Goal: Task Accomplishment & Management: Use online tool/utility

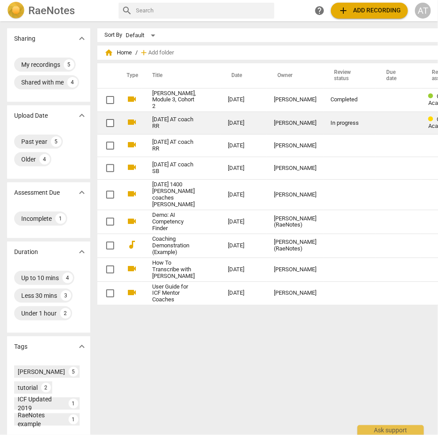
click at [331, 127] on div "In progress" at bounding box center [350, 123] width 38 height 7
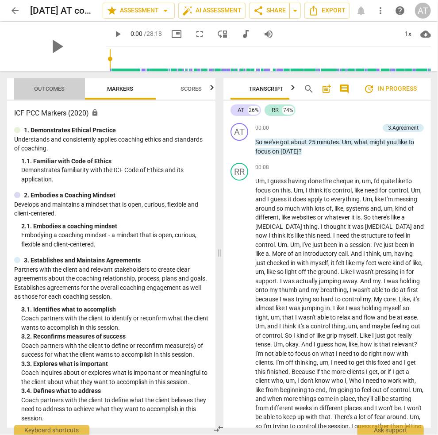
click at [46, 92] on span "Outcomes" at bounding box center [50, 89] width 52 height 12
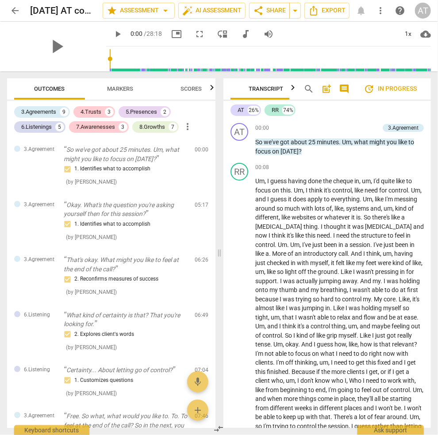
click at [405, 89] on span "update In progress" at bounding box center [390, 89] width 53 height 11
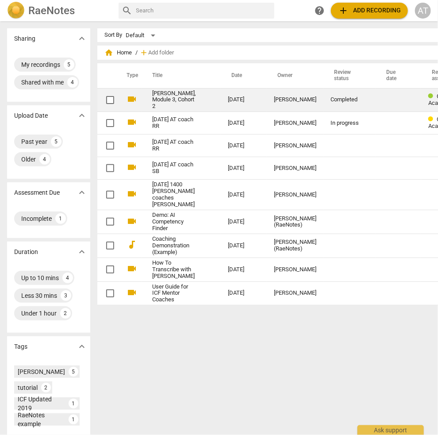
click at [154, 102] on link "Trenholm, Adrian, Module 3, Cohort 2" at bounding box center [174, 100] width 44 height 20
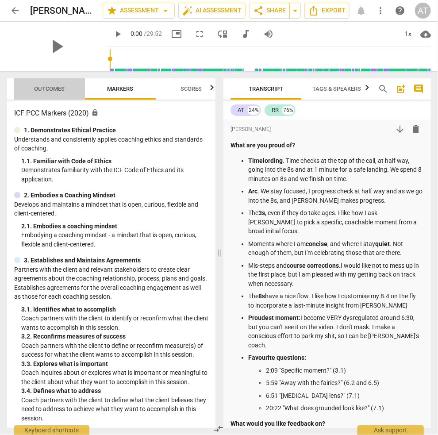
click at [51, 88] on span "Outcomes" at bounding box center [50, 88] width 31 height 7
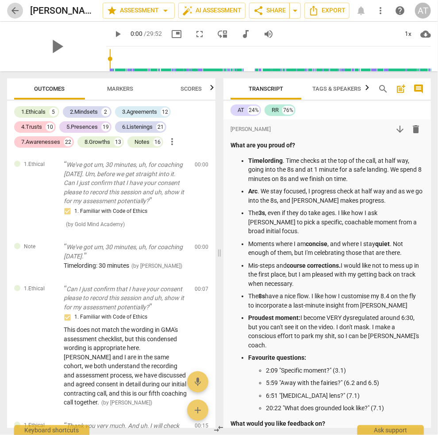
click at [18, 8] on span "arrow_back" at bounding box center [15, 10] width 11 height 11
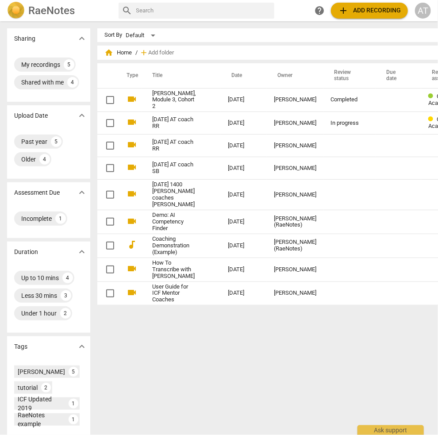
click at [261, 384] on div "Sort By Default view_module view_list table_chart home Home / add Add folder Ty…" at bounding box center [301, 228] width 409 height 400
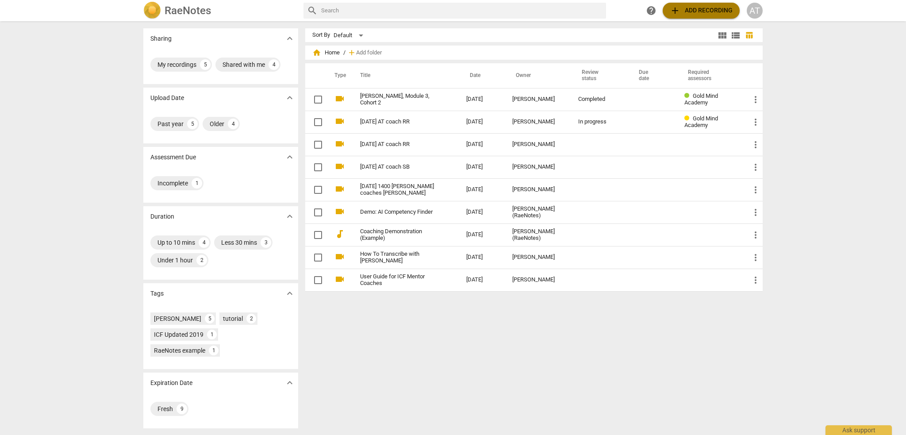
click at [438, 10] on span "add Add recording" at bounding box center [701, 10] width 63 height 11
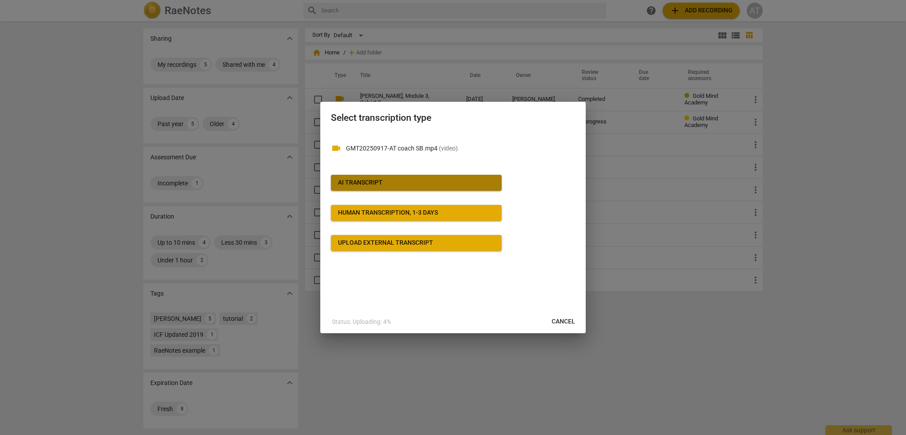
click at [373, 180] on div "AI Transcript" at bounding box center [360, 182] width 45 height 9
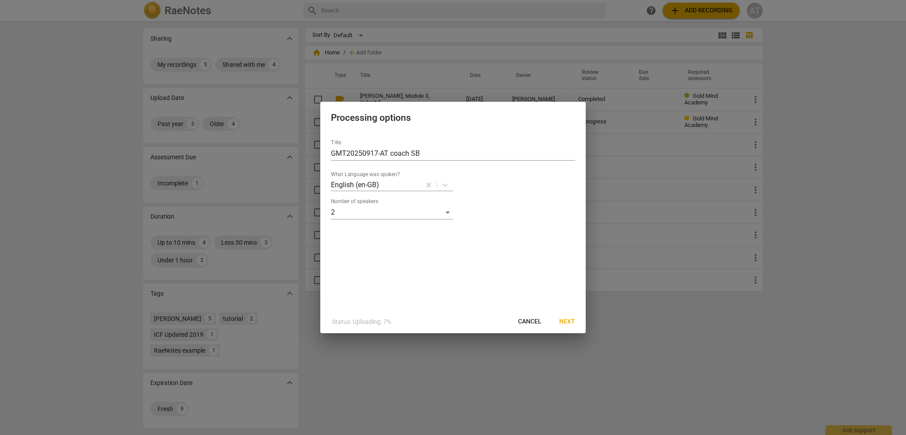
click at [438, 322] on span "Next" at bounding box center [567, 321] width 16 height 9
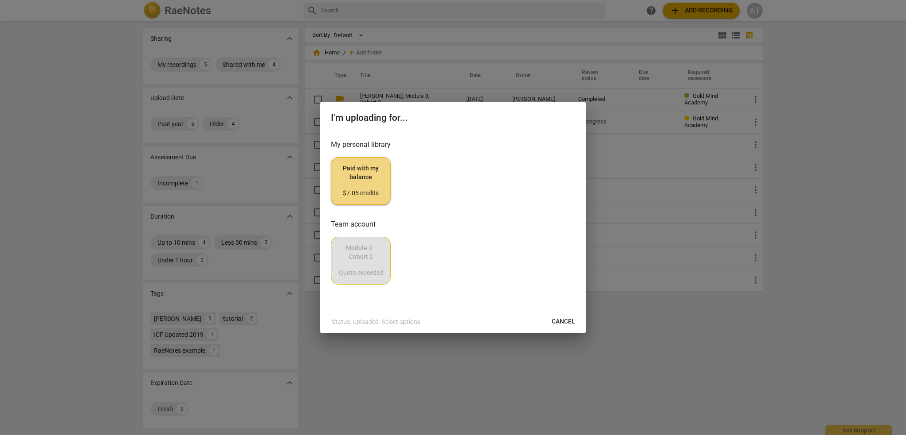
click at [370, 178] on span "Paid with my balance $7.05 credits" at bounding box center [361, 180] width 45 height 33
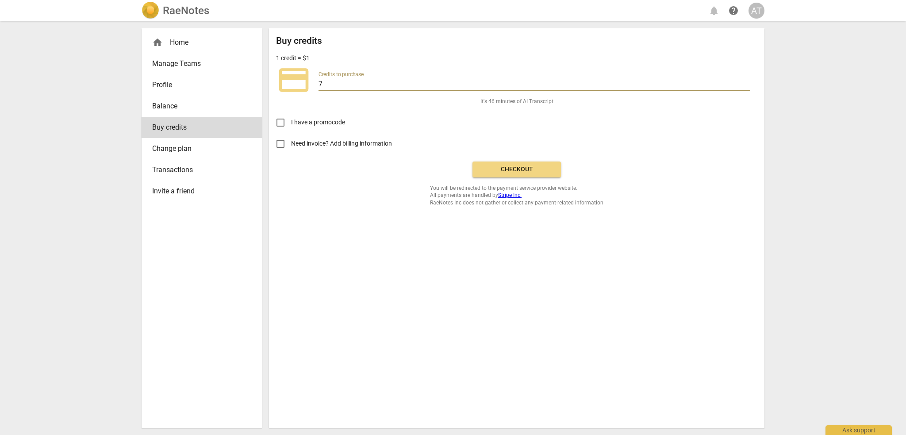
click at [341, 83] on input "7" at bounding box center [535, 84] width 432 height 13
click at [438, 168] on span "Checkout" at bounding box center [517, 169] width 74 height 9
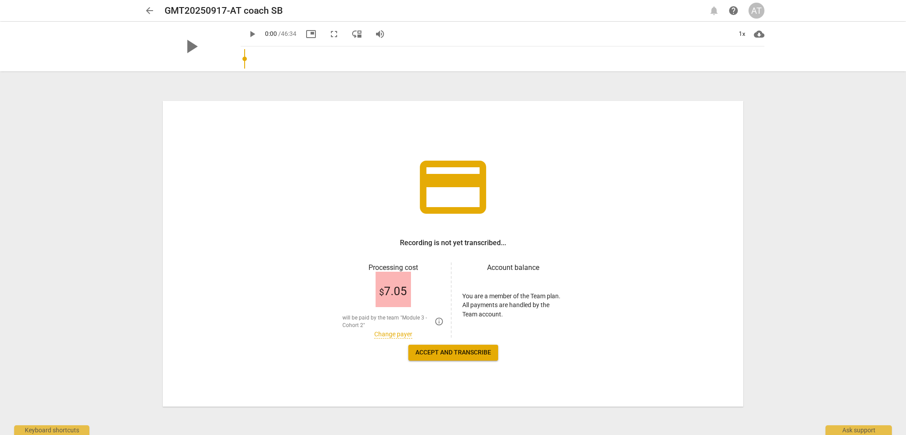
click at [452, 354] on span "Accept and transcribe" at bounding box center [454, 352] width 76 height 9
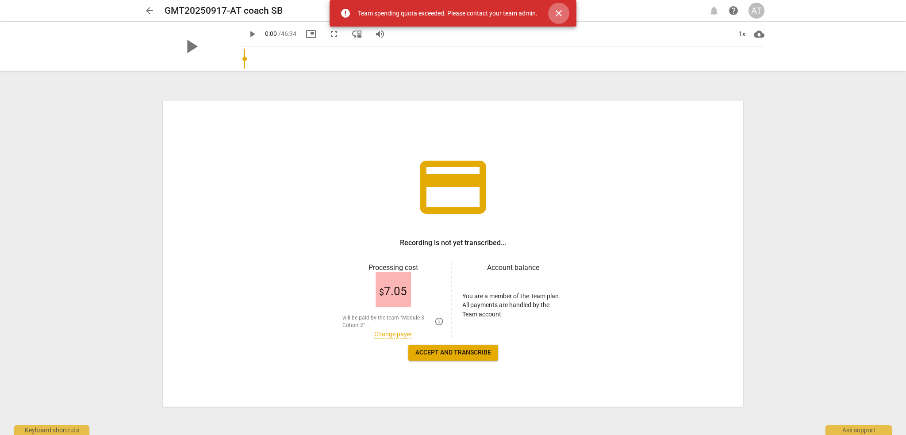
click at [559, 10] on span "close" at bounding box center [559, 13] width 11 height 11
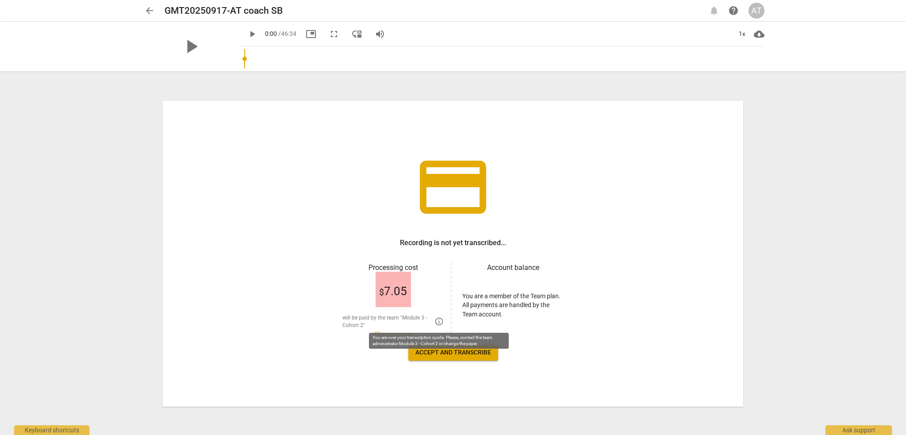
click at [440, 322] on span "info_outlined" at bounding box center [439, 321] width 9 height 9
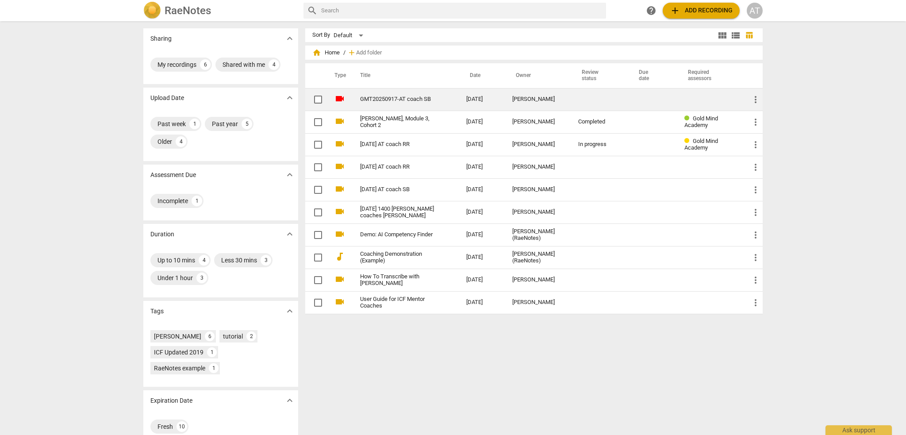
click at [388, 102] on link "GMT20250917-AT coach SB" at bounding box center [397, 99] width 74 height 7
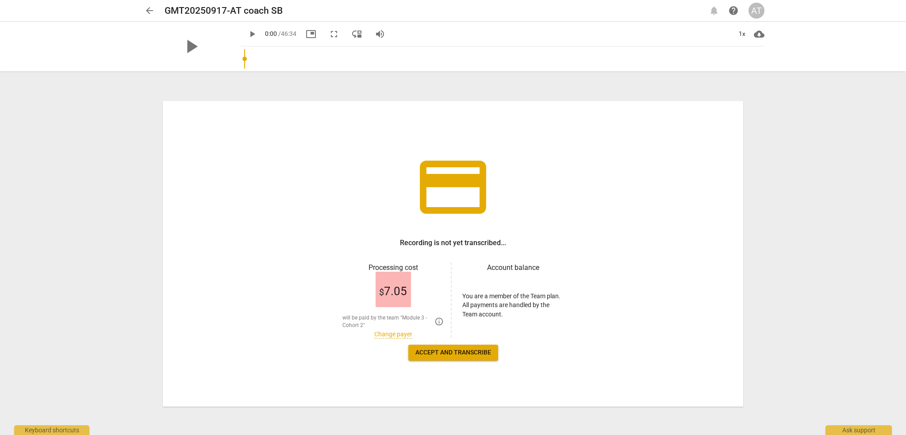
click at [401, 286] on span "$ 7.05" at bounding box center [393, 291] width 28 height 13
click at [391, 333] on link "Change payer" at bounding box center [393, 335] width 38 height 8
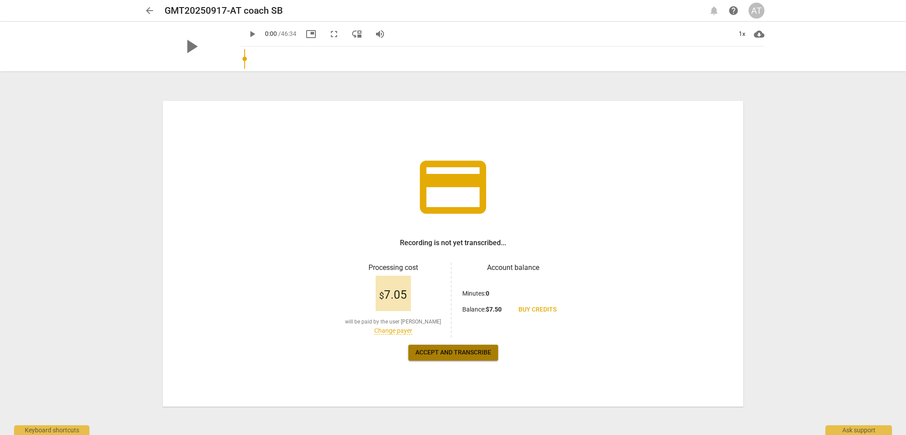
click at [445, 352] on span "Accept and transcribe" at bounding box center [454, 352] width 76 height 9
